Goal: Task Accomplishment & Management: Manage account settings

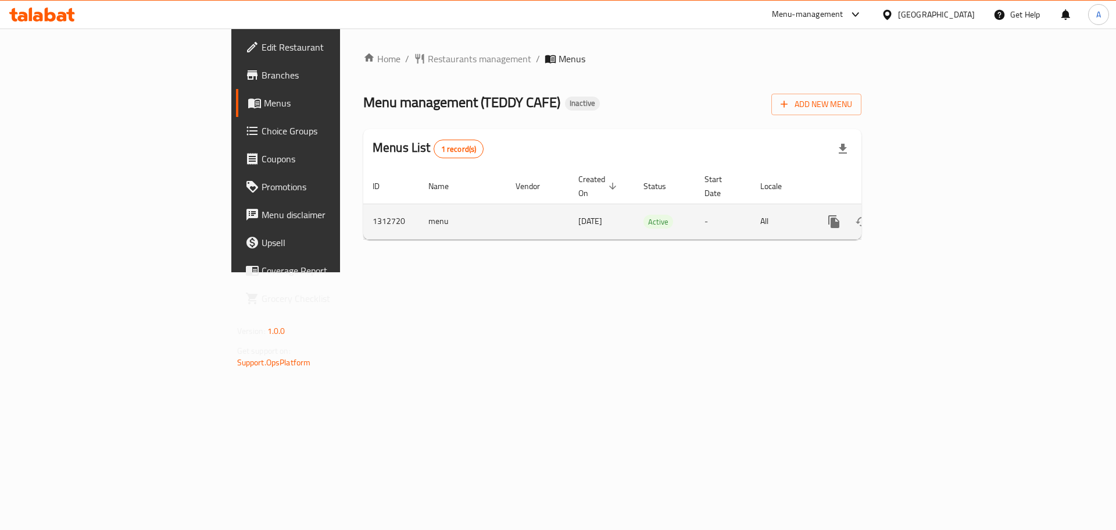
click at [932, 208] on link "enhanced table" at bounding box center [918, 222] width 28 height 28
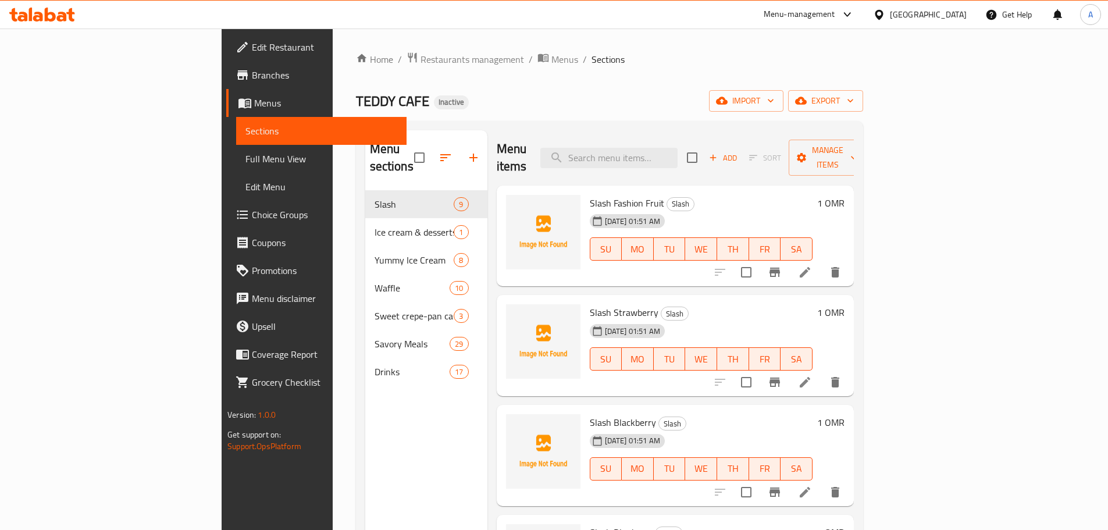
click at [245, 164] on span "Full Menu View" at bounding box center [321, 159] width 152 height 14
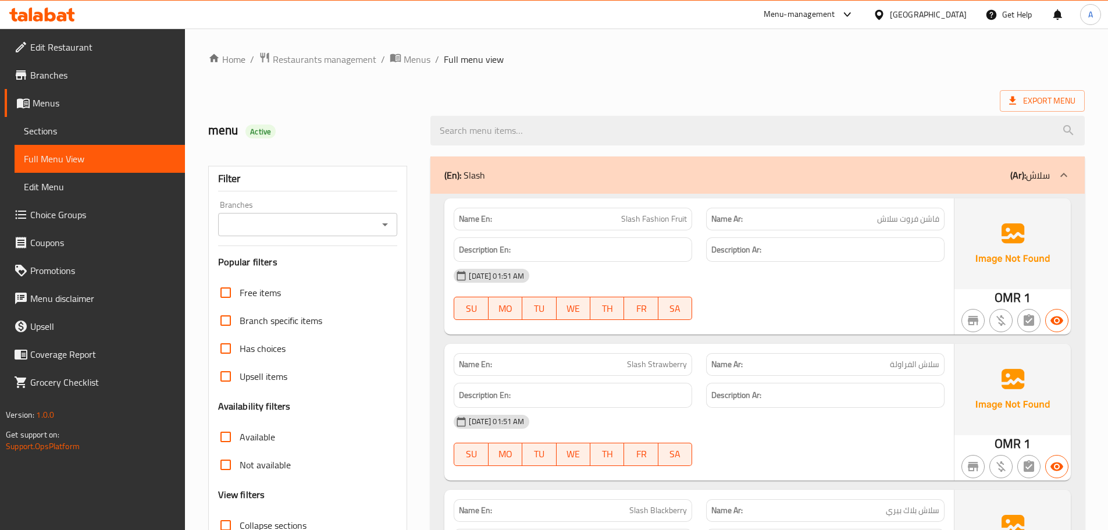
scroll to position [233, 0]
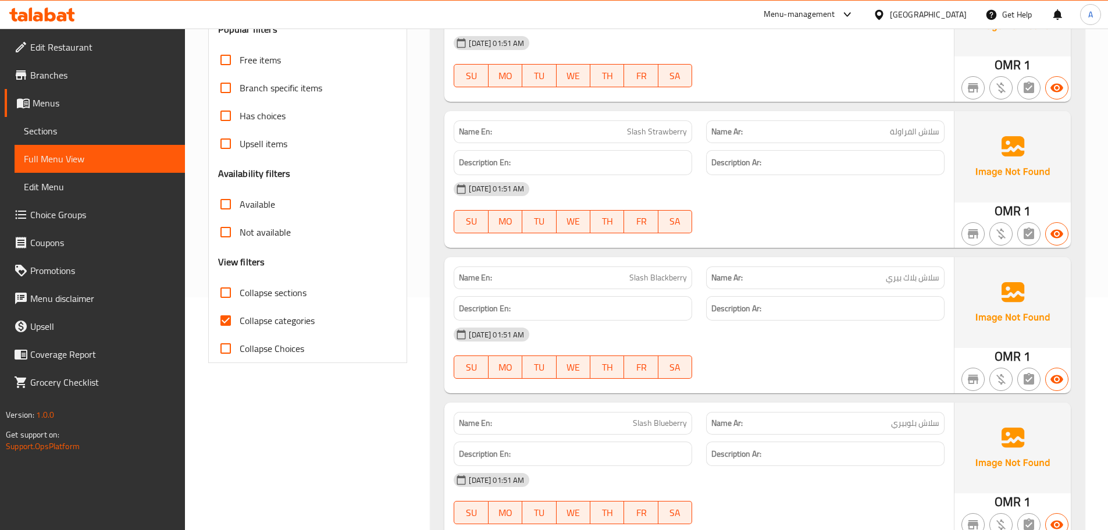
click at [273, 327] on span "Collapse categories" at bounding box center [277, 320] width 75 height 14
click at [240, 327] on input "Collapse categories" at bounding box center [226, 320] width 28 height 28
checkbox input "false"
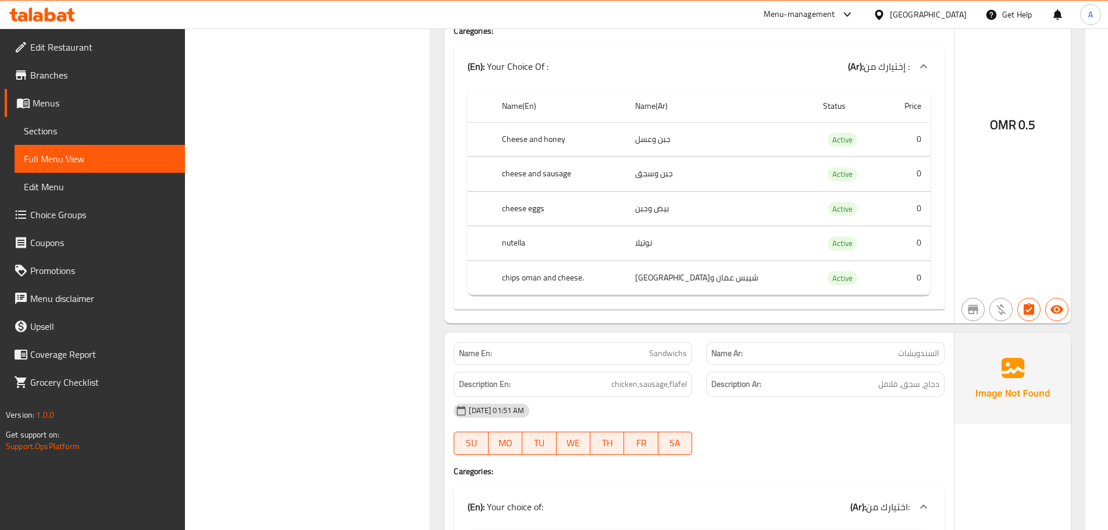
scroll to position [12127, 0]
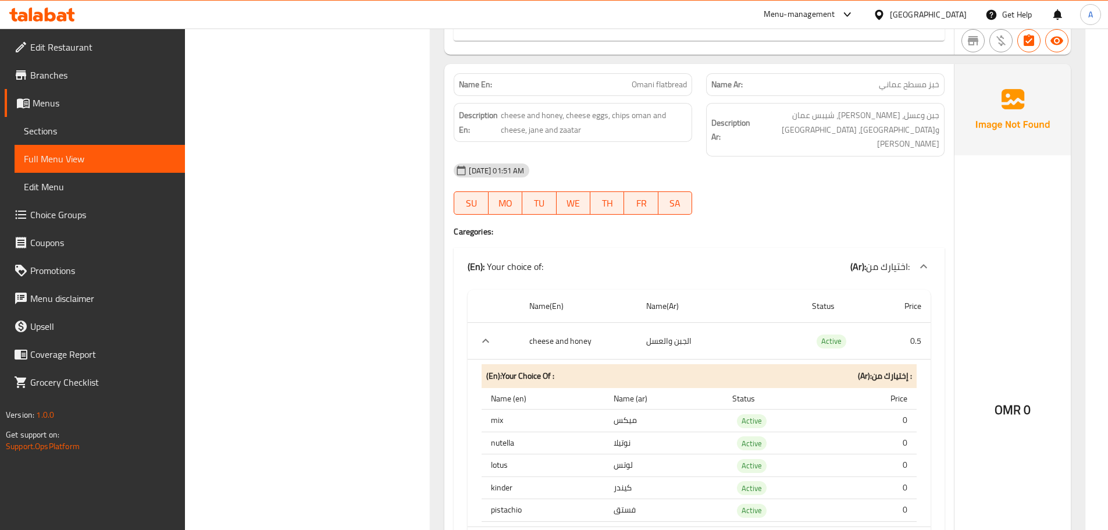
click at [627, 409] on td "ميكس" at bounding box center [663, 420] width 119 height 23
click at [625, 388] on th "Name (ar)" at bounding box center [663, 399] width 119 height 22
click at [493, 409] on th "mix" at bounding box center [542, 420] width 122 height 23
copy th "mix"
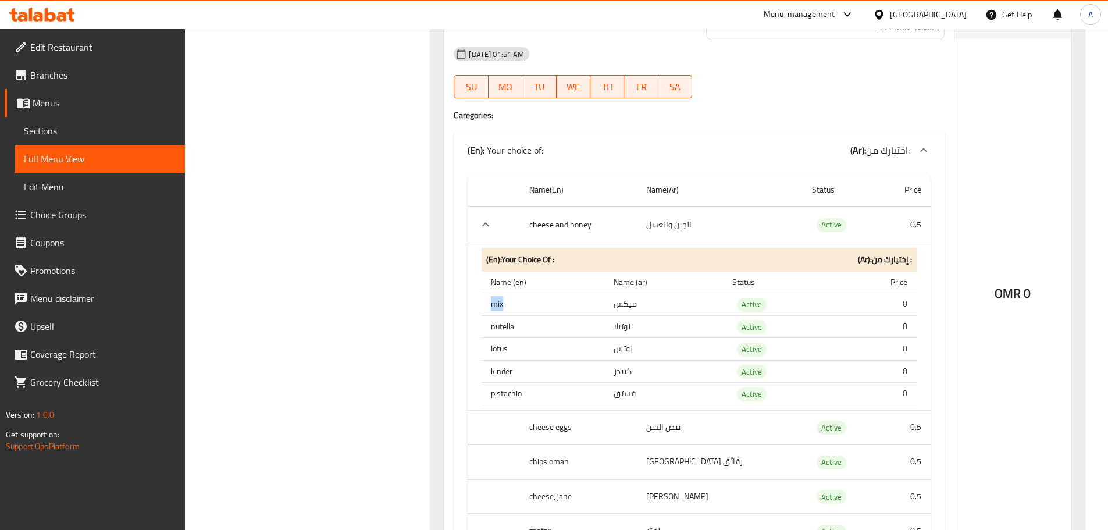
scroll to position [12650, 0]
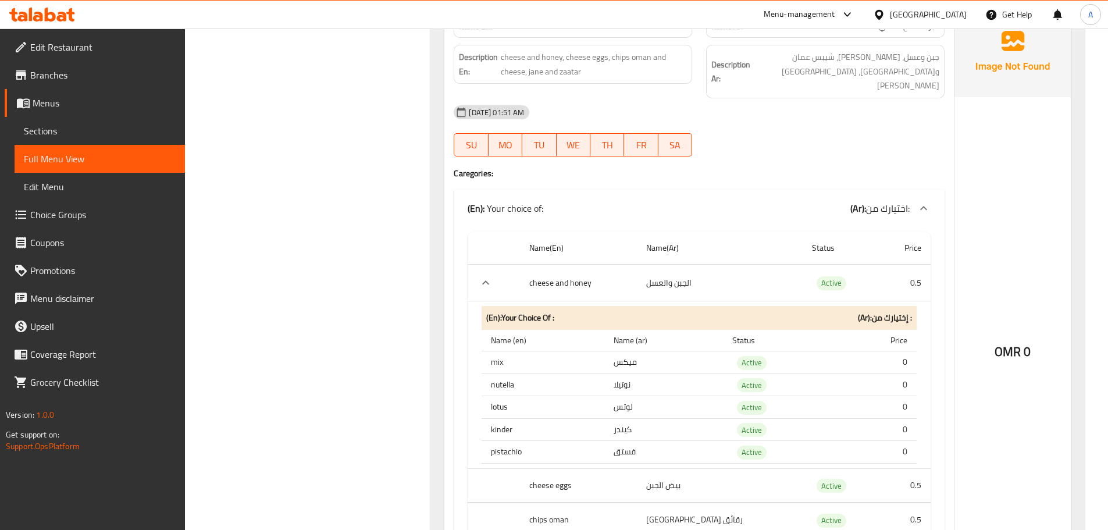
click at [592, 396] on th "lotus" at bounding box center [542, 407] width 122 height 23
drag, startPoint x: 614, startPoint y: 262, endPoint x: 637, endPoint y: 265, distance: 23.4
click at [637, 351] on td "ميكس" at bounding box center [663, 362] width 119 height 23
drag, startPoint x: 588, startPoint y: 282, endPoint x: 633, endPoint y: 293, distance: 46.1
click at [632, 373] on tr "nutella نوتيلا Active 0" at bounding box center [698, 384] width 435 height 23
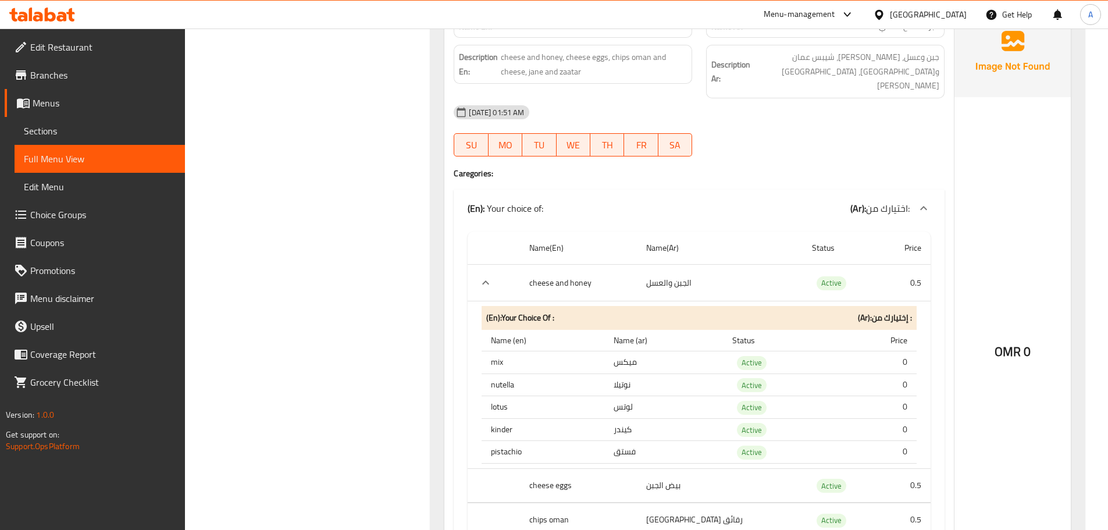
click at [631, 396] on td "لوتس" at bounding box center [663, 407] width 119 height 23
click at [624, 396] on td "لوتس" at bounding box center [663, 407] width 119 height 23
click at [618, 418] on td "كيندر" at bounding box center [663, 429] width 119 height 23
click at [616, 418] on td "كيندر" at bounding box center [663, 429] width 119 height 23
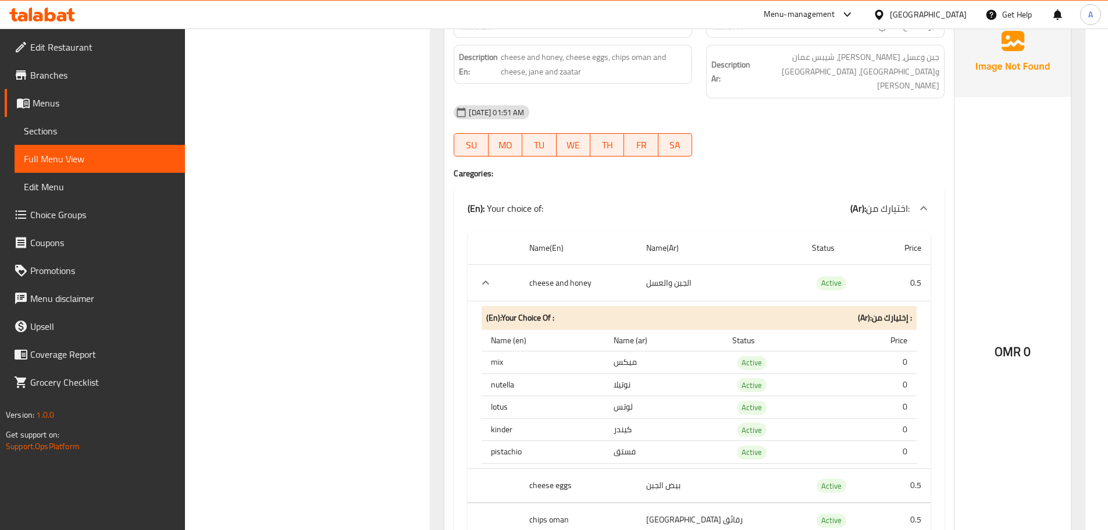
scroll to position [12360, 0]
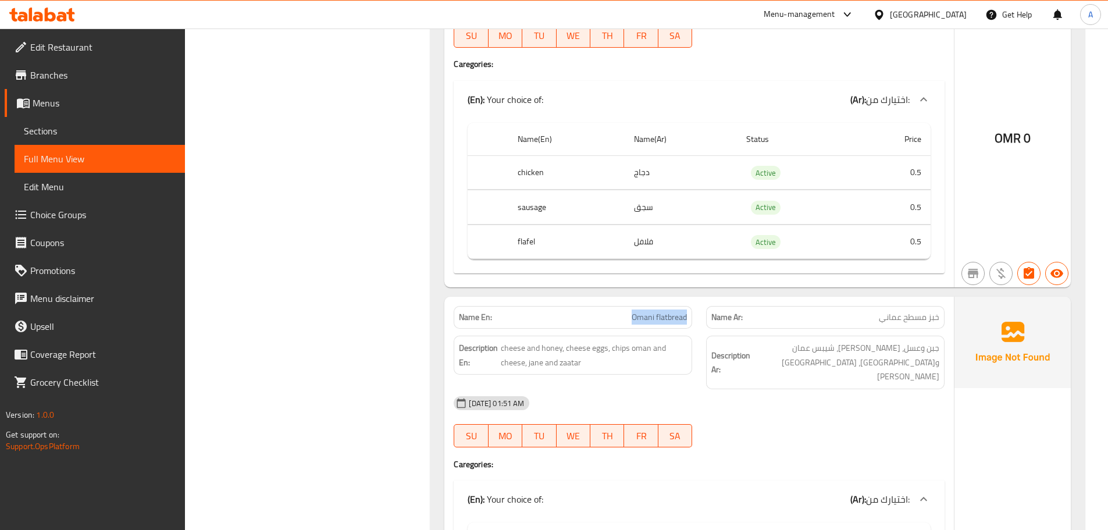
drag, startPoint x: 622, startPoint y: 223, endPoint x: 691, endPoint y: 224, distance: 69.2
click at [691, 306] on div "Name En: Omani flatbread" at bounding box center [573, 317] width 238 height 23
copy span "Omani flatbread"
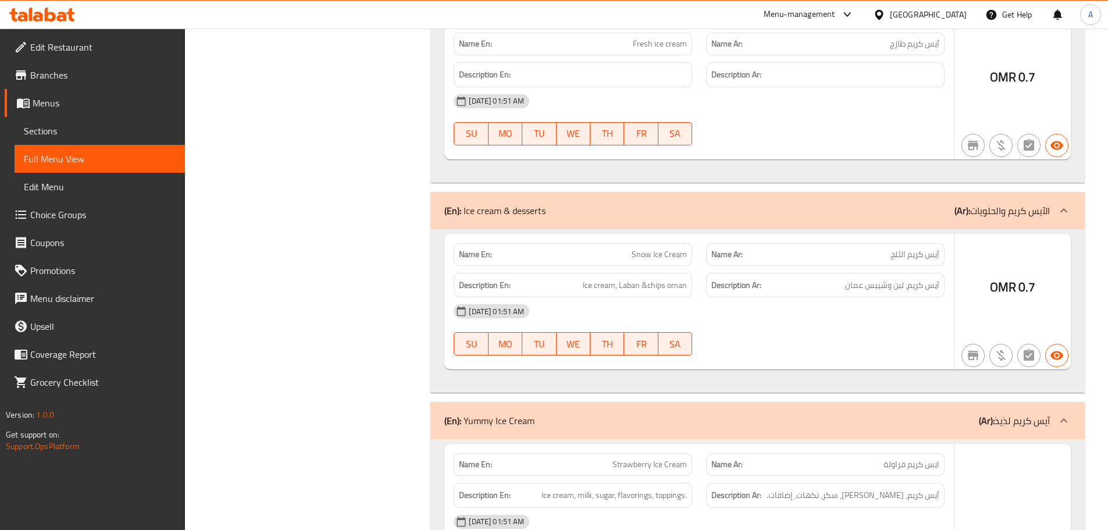
scroll to position [0, 0]
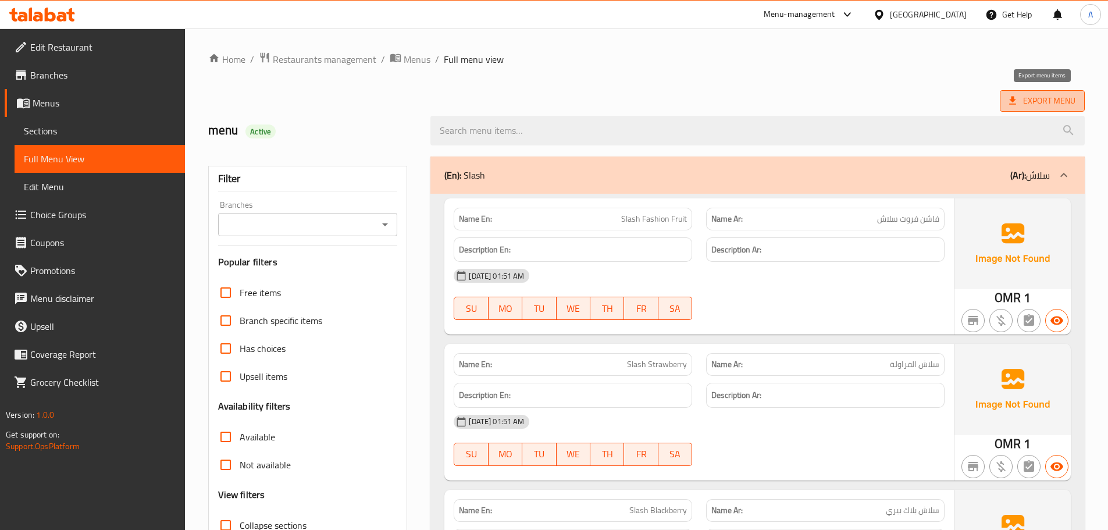
click at [1030, 95] on span "Export Menu" at bounding box center [1042, 101] width 66 height 15
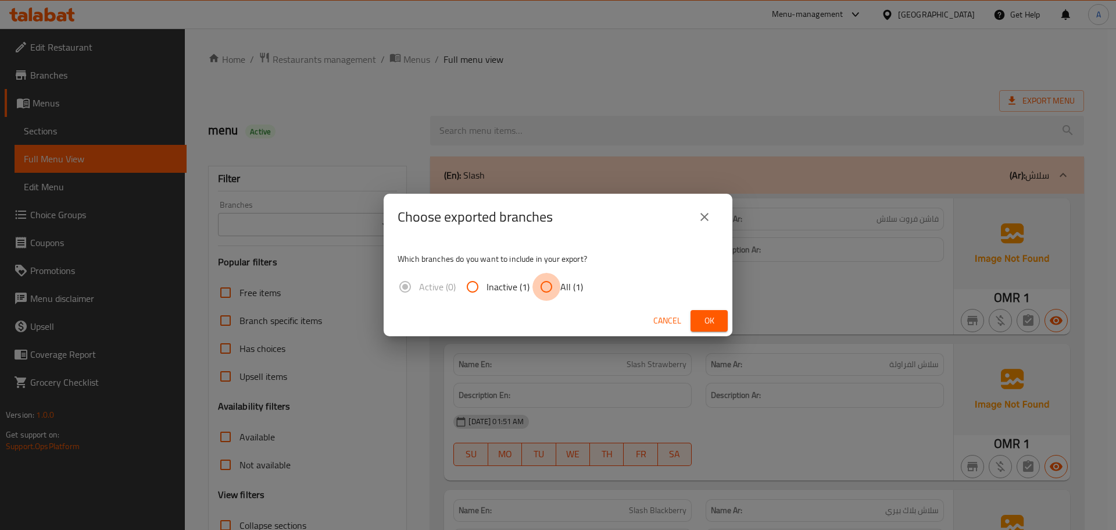
click at [550, 293] on input "All (1)" at bounding box center [547, 287] width 28 height 28
radio input "true"
click at [709, 322] on span "Ok" at bounding box center [709, 320] width 19 height 15
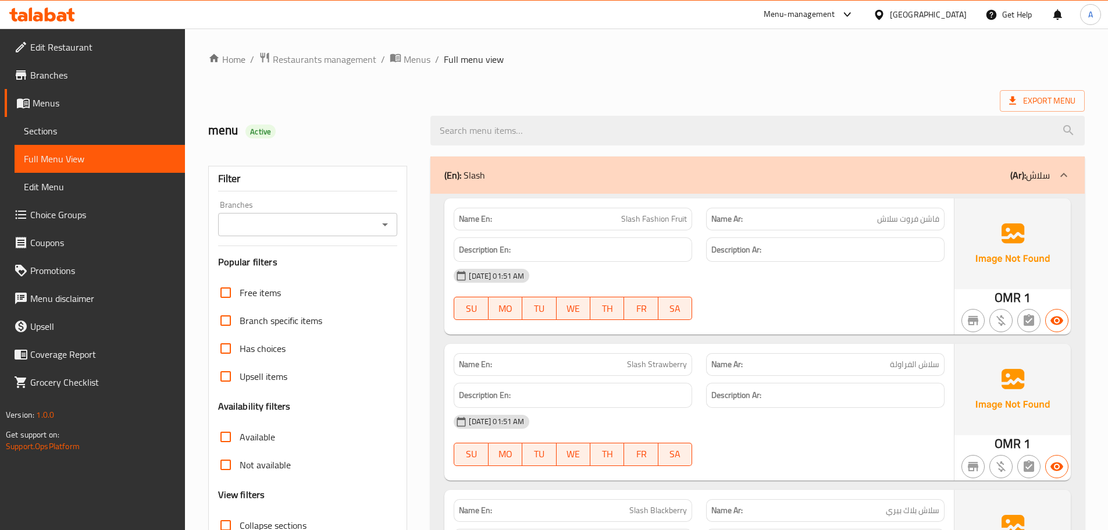
click at [104, 54] on link "Edit Restaurant" at bounding box center [95, 47] width 180 height 28
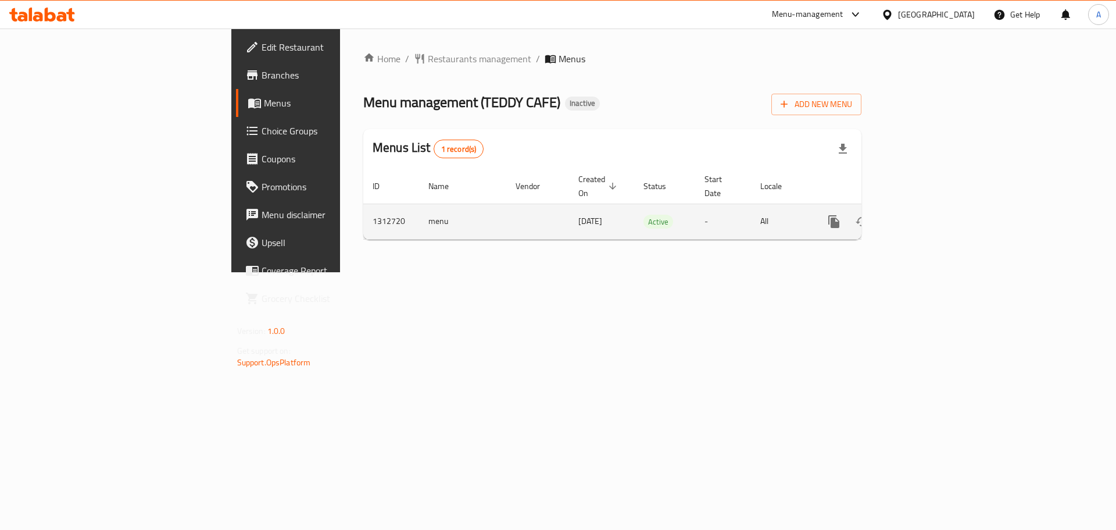
click at [925, 215] on icon "enhanced table" at bounding box center [918, 222] width 14 height 14
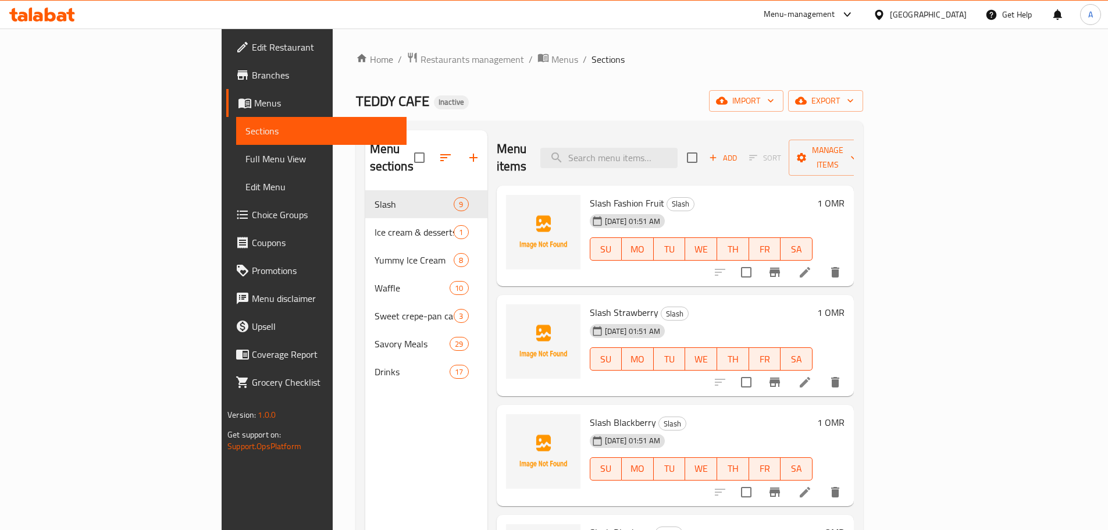
click at [245, 152] on span "Full Menu View" at bounding box center [321, 159] width 152 height 14
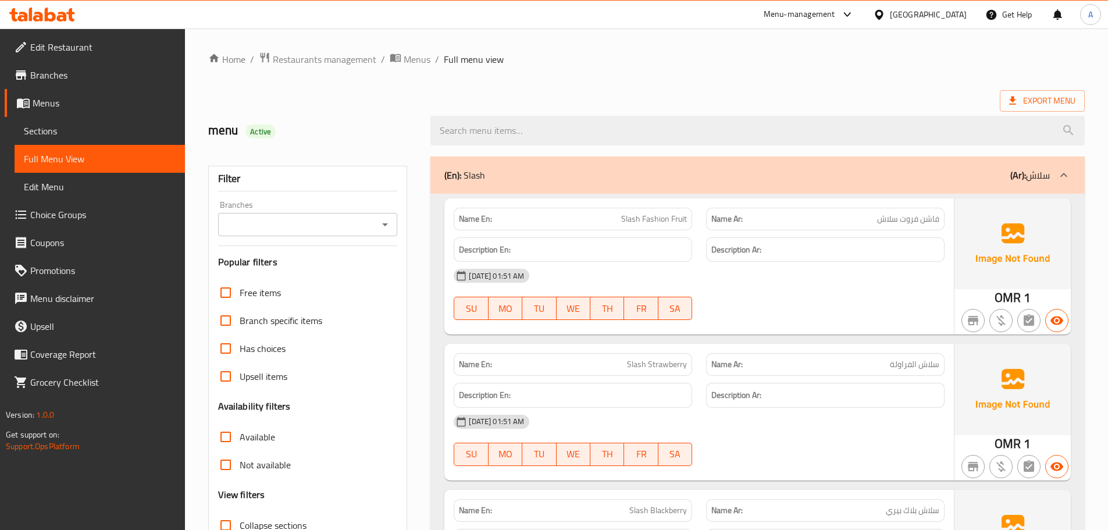
scroll to position [174, 0]
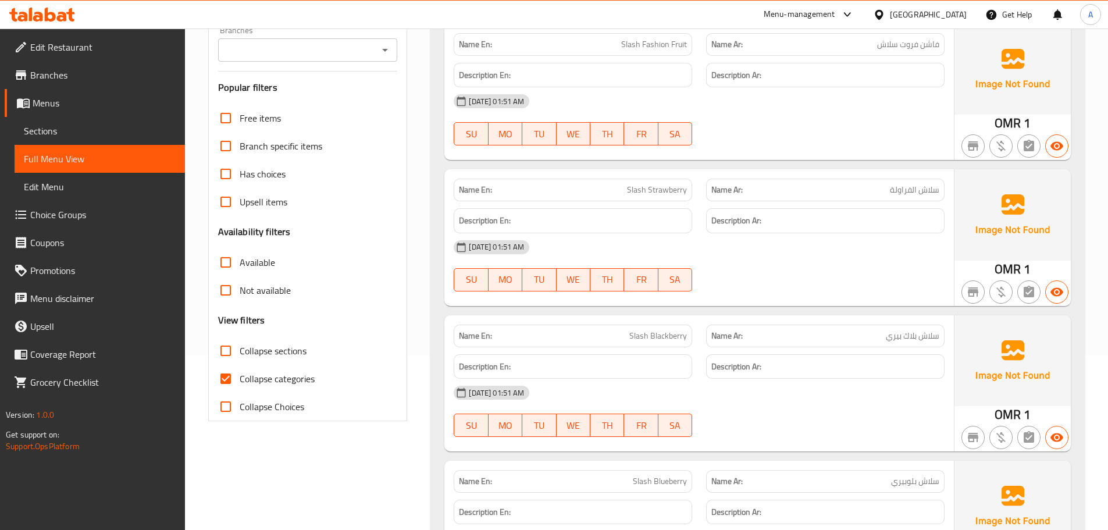
click at [249, 379] on span "Collapse categories" at bounding box center [277, 379] width 75 height 14
click at [240, 379] on input "Collapse categories" at bounding box center [226, 379] width 28 height 28
checkbox input "false"
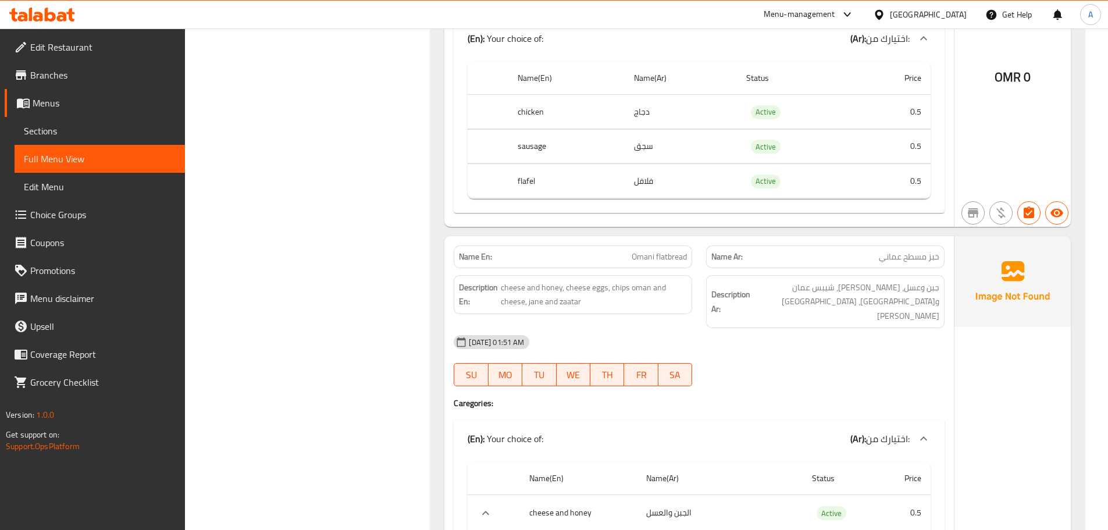
scroll to position [12535, 0]
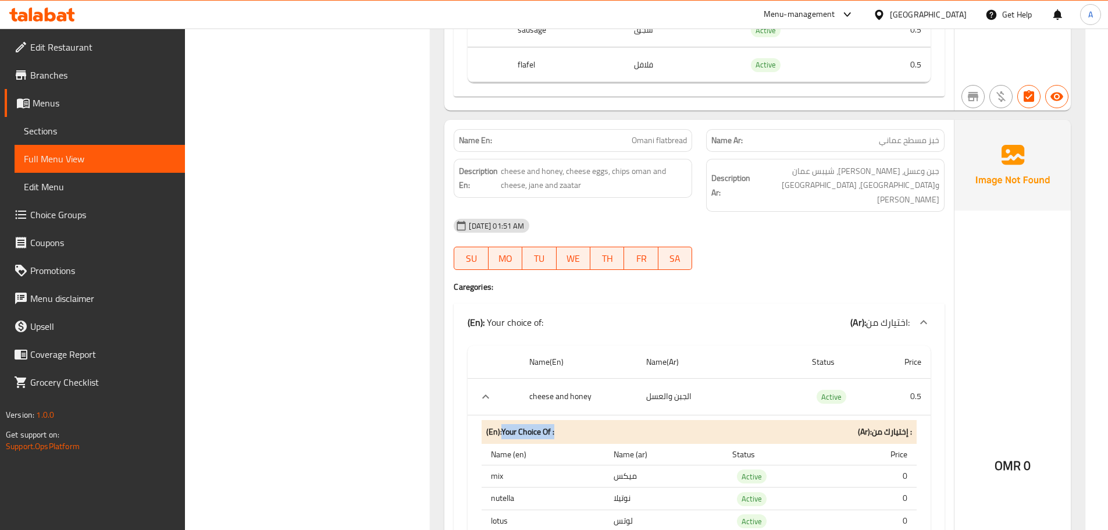
drag, startPoint x: 503, startPoint y: 331, endPoint x: 569, endPoint y: 333, distance: 66.3
click at [569, 420] on div "(En): Your Choice Of : (Ar): إختيارك من :" at bounding box center [698, 432] width 435 height 24
click at [56, 214] on span "Choice Groups" at bounding box center [102, 215] width 145 height 14
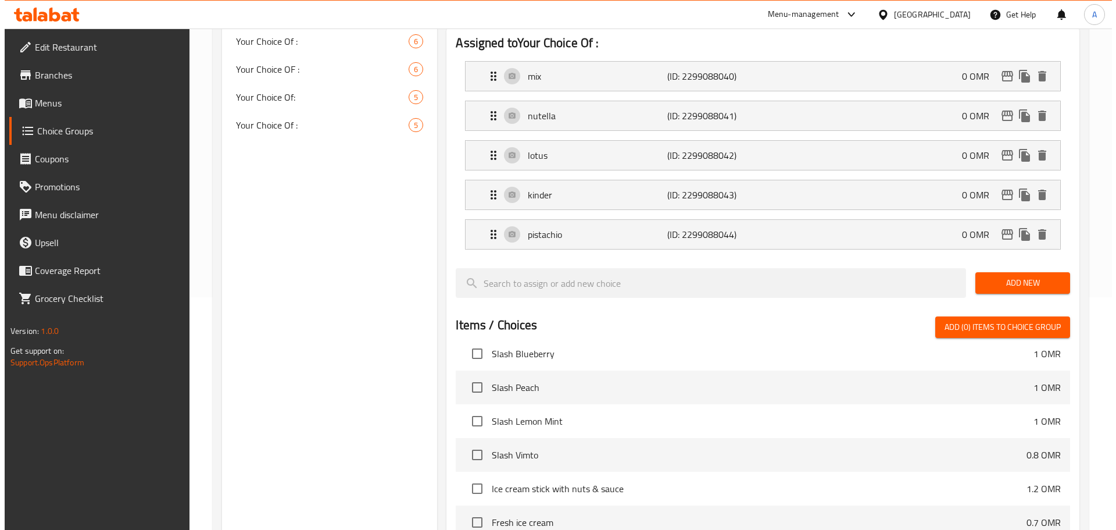
scroll to position [463, 0]
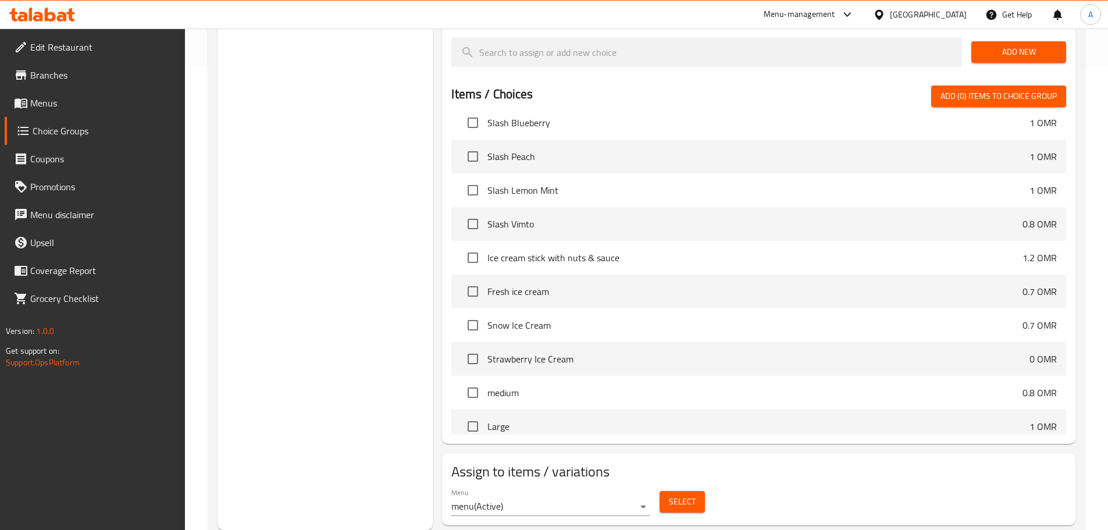
click at [699, 491] on button "Select" at bounding box center [681, 502] width 45 height 22
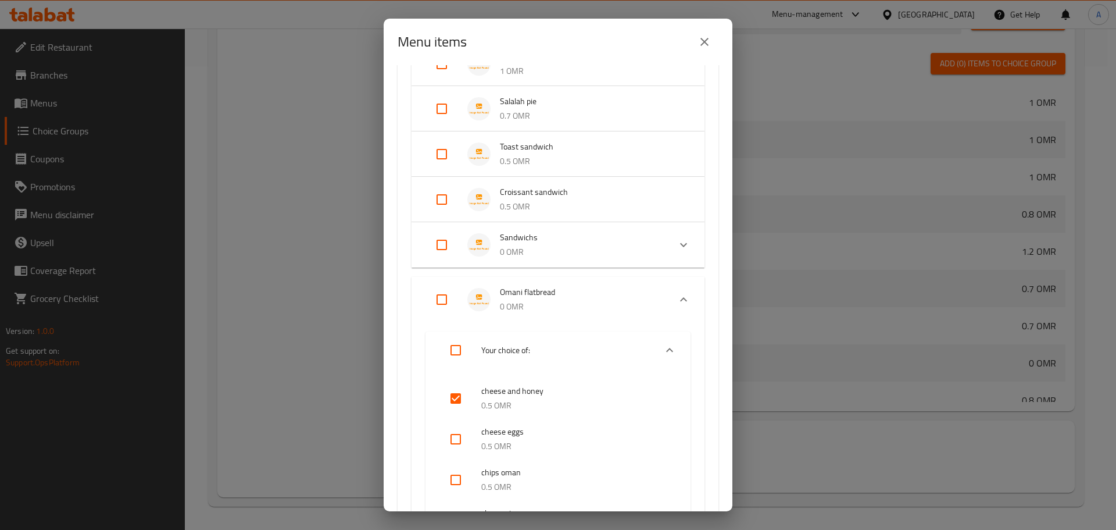
scroll to position [1686, 0]
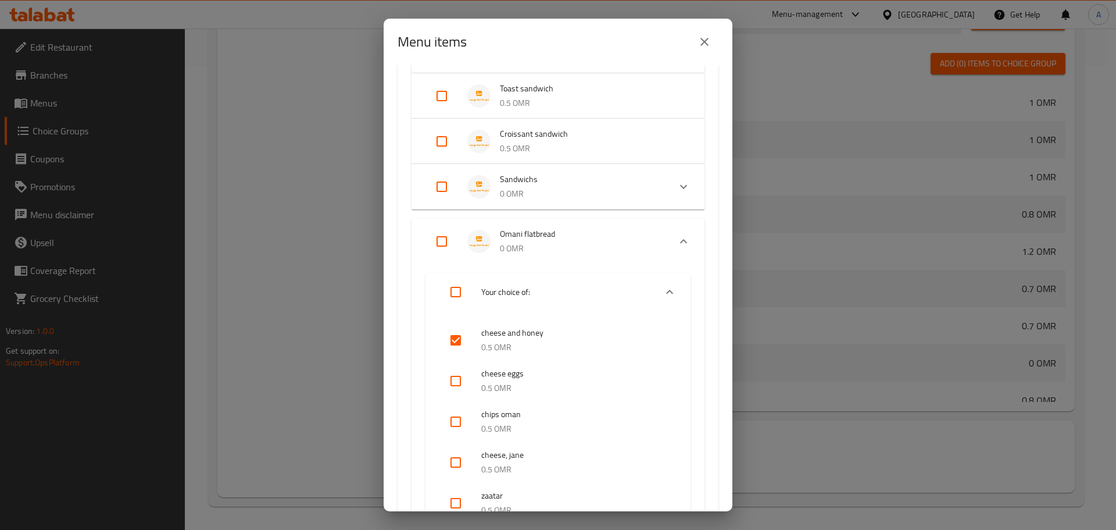
click at [454, 339] on input "checkbox" at bounding box center [456, 340] width 28 height 28
checkbox input "false"
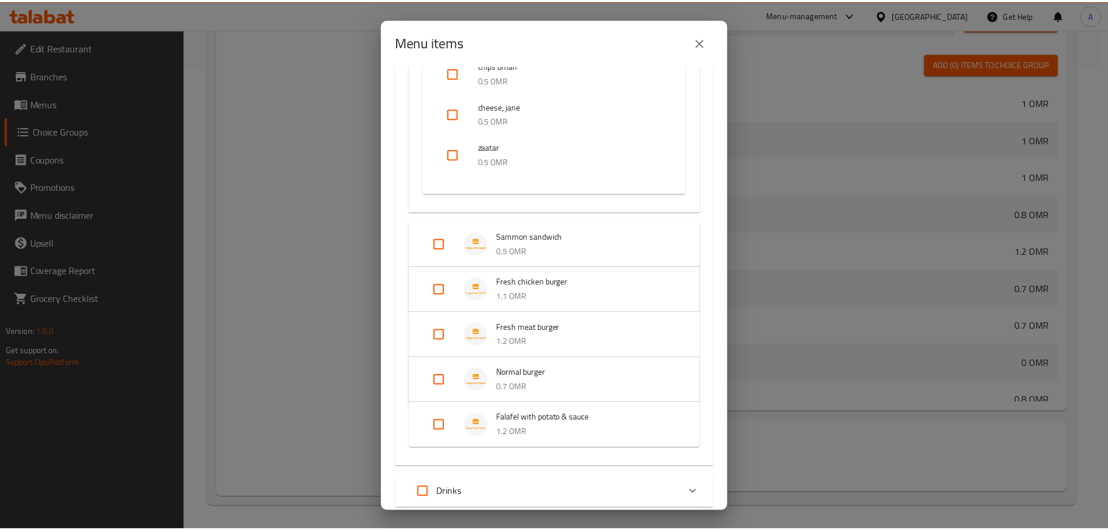
scroll to position [2113, 0]
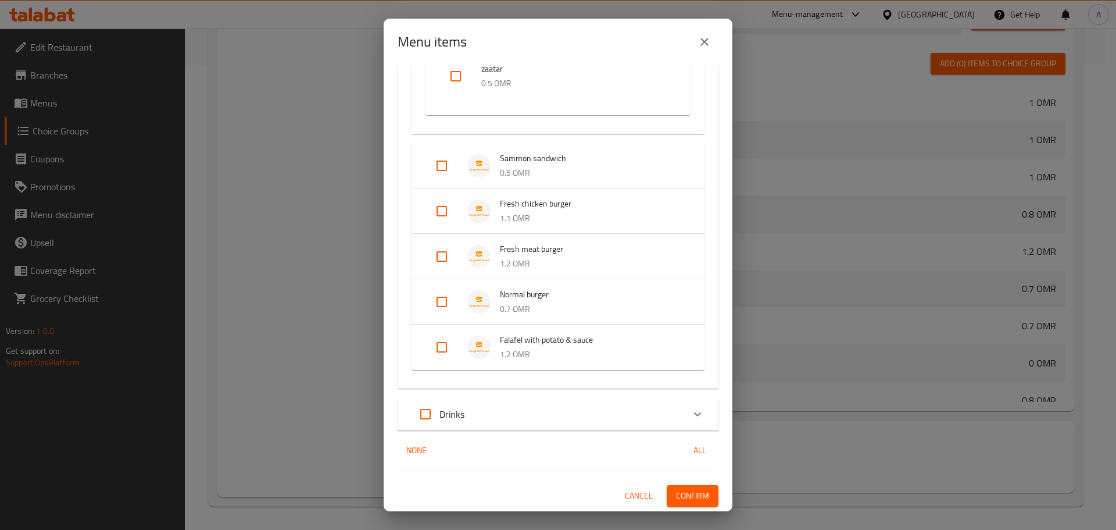
click at [686, 504] on button "Confirm" at bounding box center [693, 496] width 52 height 22
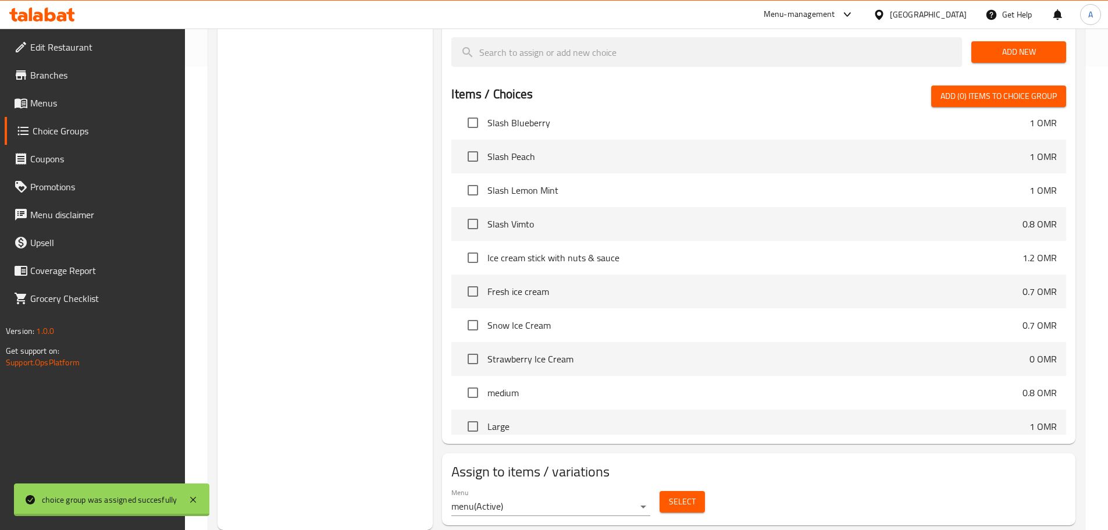
scroll to position [106, 0]
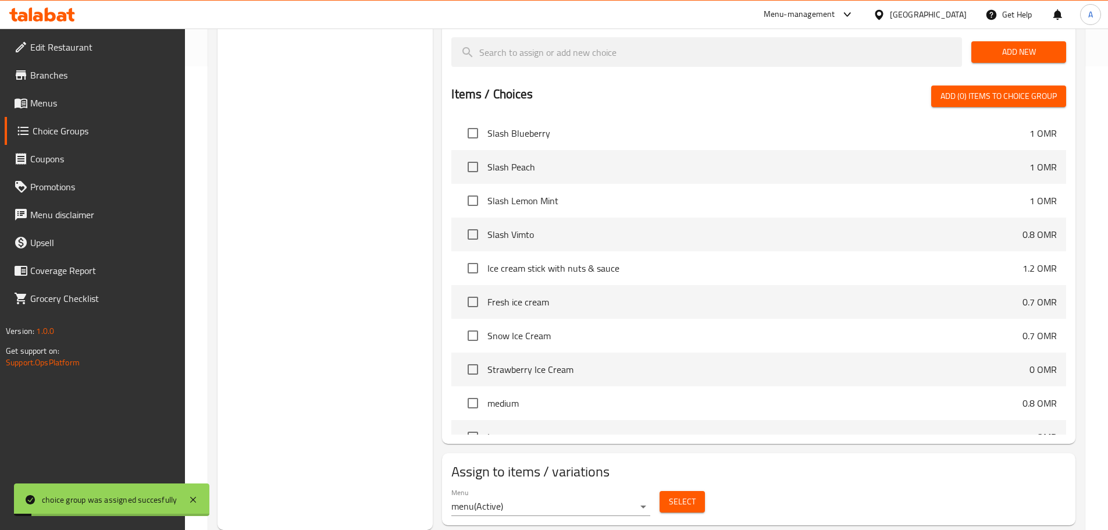
click at [49, 100] on span "Menus" at bounding box center [102, 103] width 145 height 14
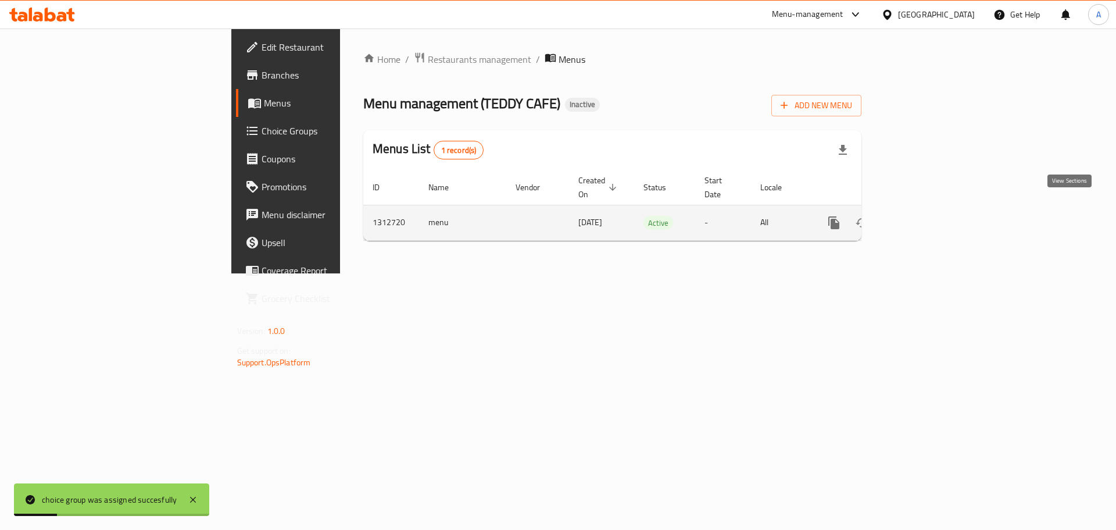
click at [925, 216] on icon "enhanced table" at bounding box center [918, 223] width 14 height 14
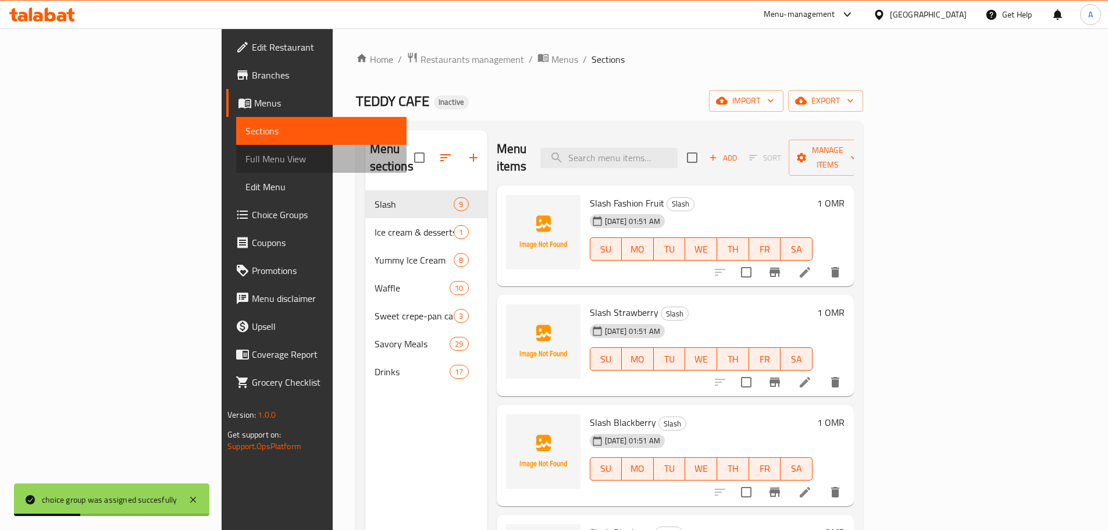
drag, startPoint x: 62, startPoint y: 168, endPoint x: 126, endPoint y: 167, distance: 64.5
click at [236, 168] on link "Full Menu View" at bounding box center [321, 159] width 170 height 28
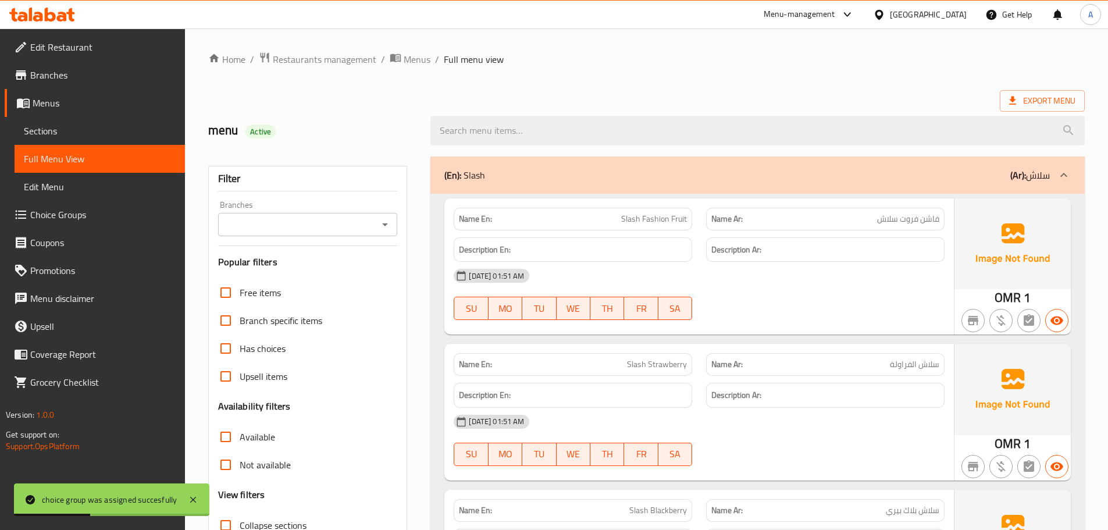
scroll to position [233, 0]
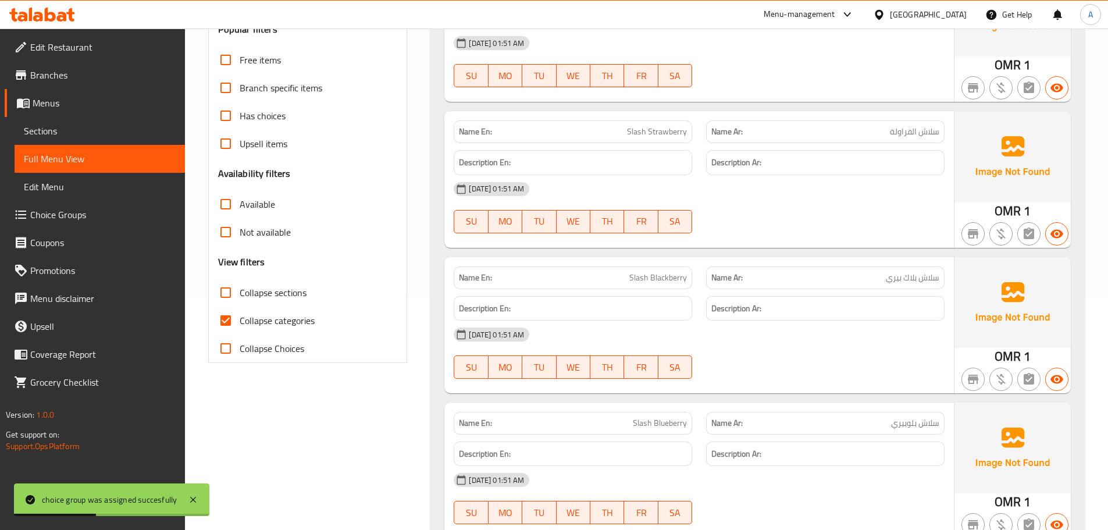
click at [250, 317] on span "Collapse categories" at bounding box center [277, 320] width 75 height 14
click at [240, 317] on input "Collapse categories" at bounding box center [226, 320] width 28 height 28
checkbox input "false"
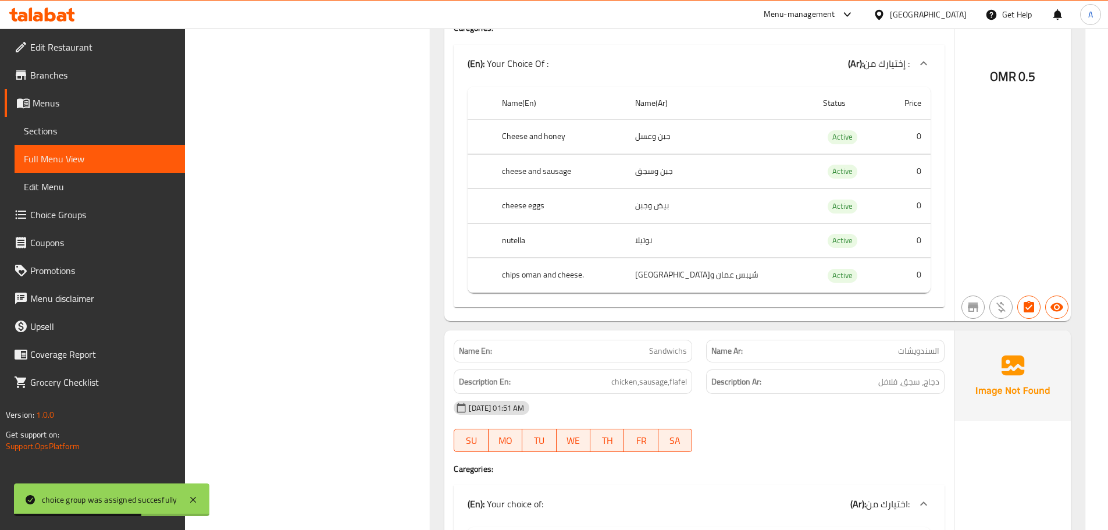
click at [775, 369] on div "Description Ar: دجاج، سجق، فلافل" at bounding box center [825, 381] width 238 height 25
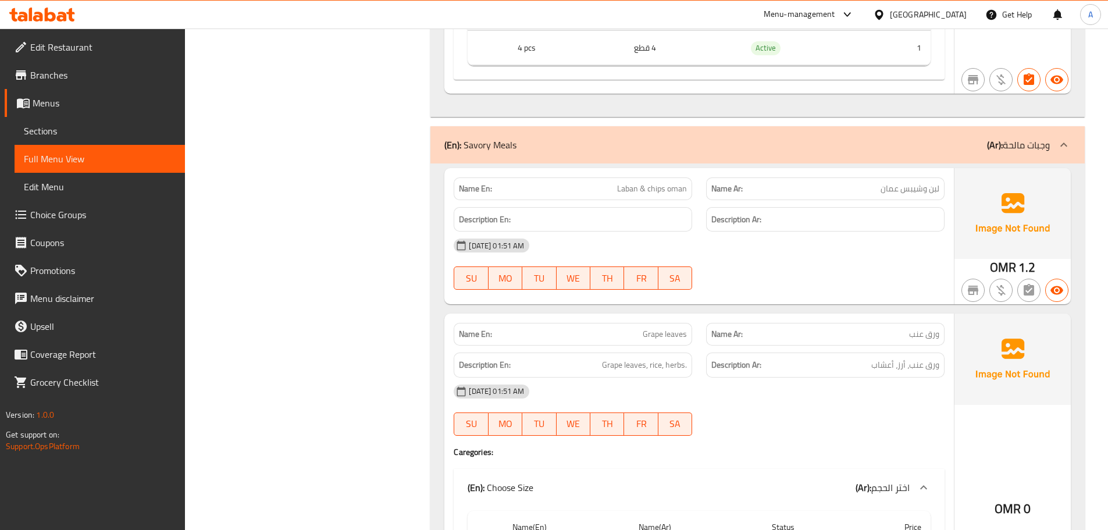
scroll to position [0, 0]
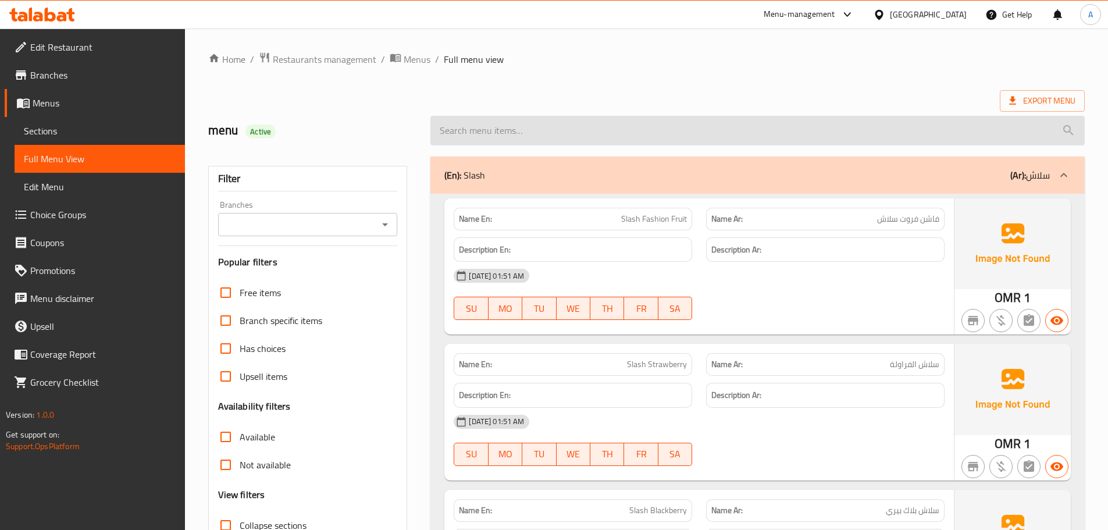
click at [1052, 124] on input "search" at bounding box center [757, 131] width 654 height 30
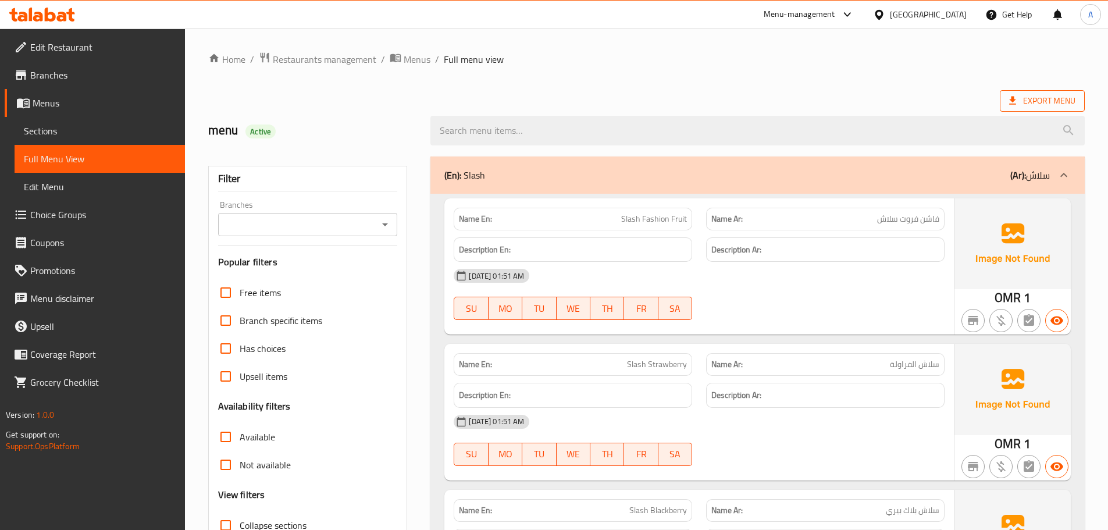
click at [1038, 95] on span "Export Menu" at bounding box center [1042, 101] width 66 height 15
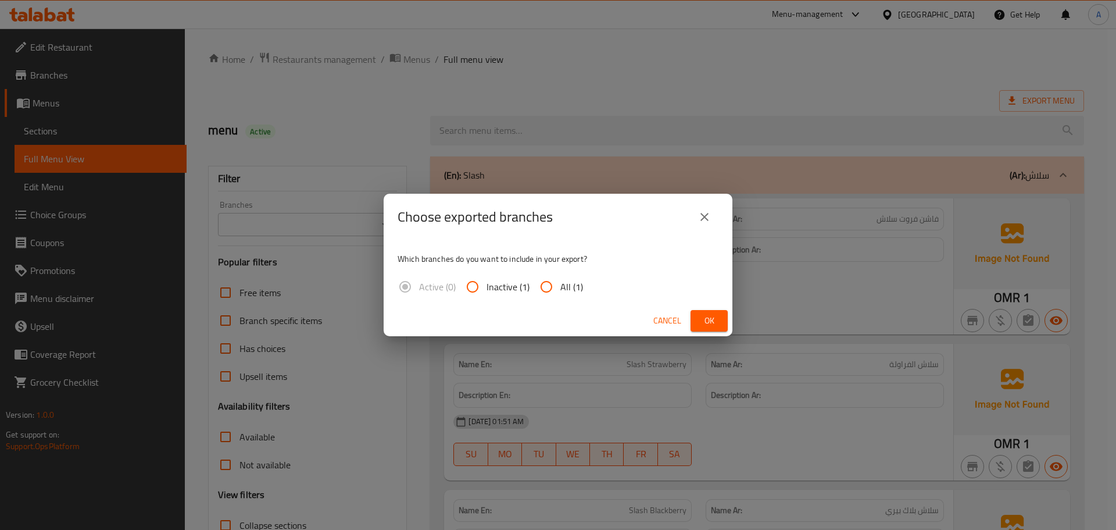
click at [556, 290] on input "All (1)" at bounding box center [547, 287] width 28 height 28
radio input "true"
click at [707, 327] on span "Ok" at bounding box center [709, 320] width 19 height 15
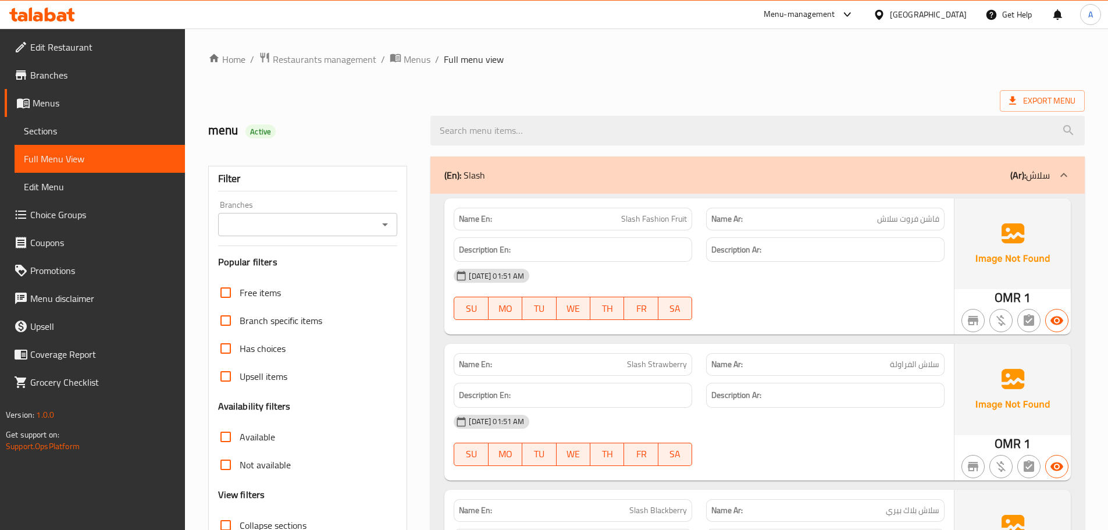
click at [780, 306] on div "[DATE] 01:51 AM SU MO TU WE TH FR SA" at bounding box center [699, 294] width 505 height 65
click at [570, 354] on div "Name En: Slash Strawberry" at bounding box center [573, 364] width 238 height 23
